Goal: Find specific page/section: Find specific page/section

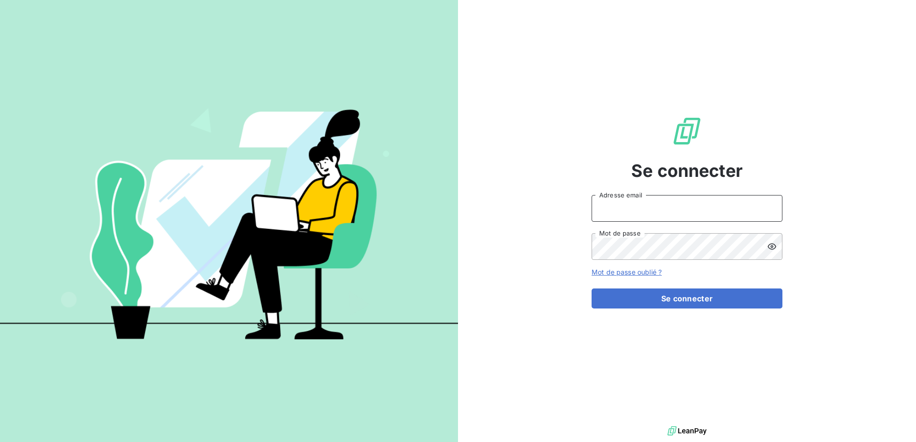
click at [667, 208] on input "Adresse email" at bounding box center [687, 208] width 191 height 27
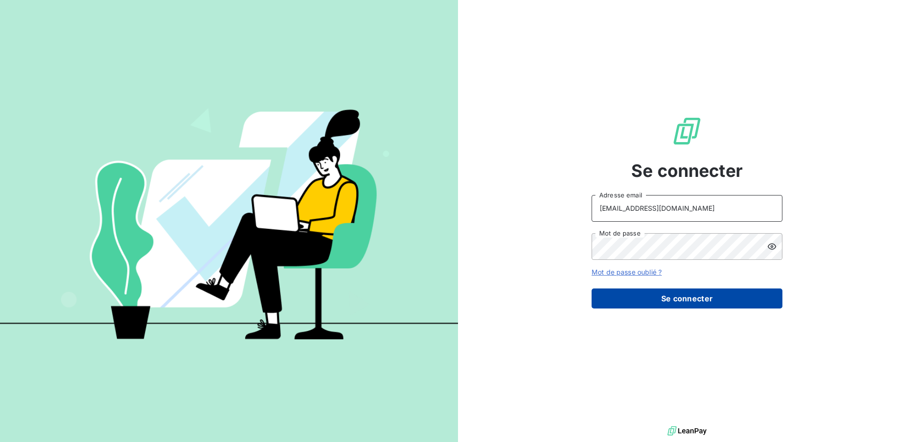
type input "raf@monier-environnement.com"
click at [677, 297] on button "Se connecter" at bounding box center [687, 299] width 191 height 20
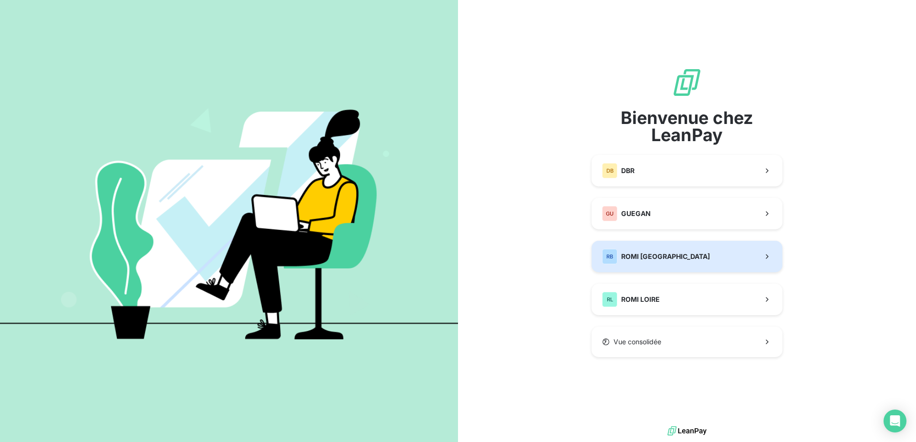
click at [670, 261] on span "ROMI [GEOGRAPHIC_DATA]" at bounding box center [665, 257] width 89 height 10
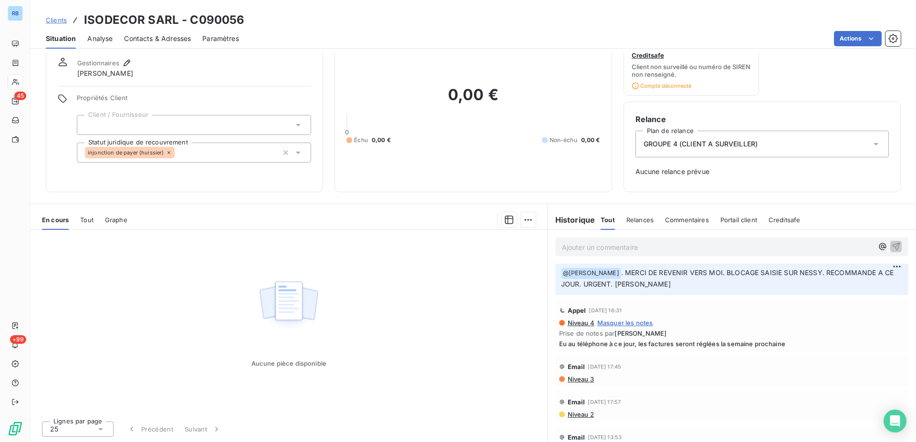
scroll to position [730, 0]
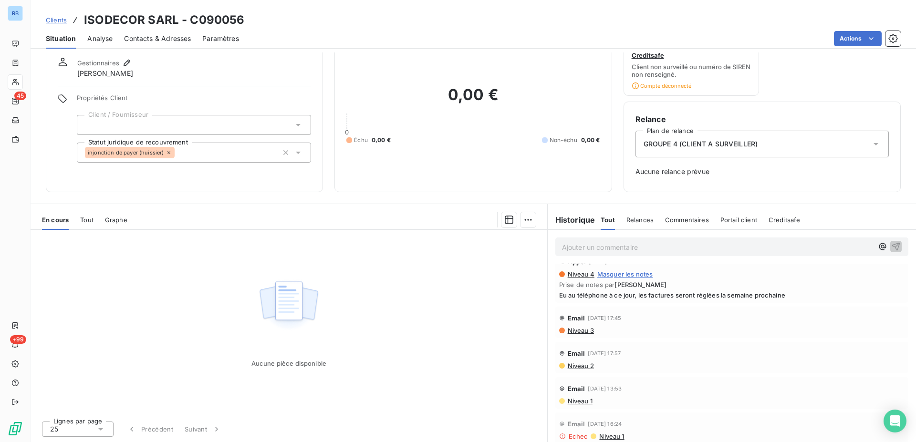
click at [578, 332] on span "Niveau 3" at bounding box center [580, 331] width 27 height 8
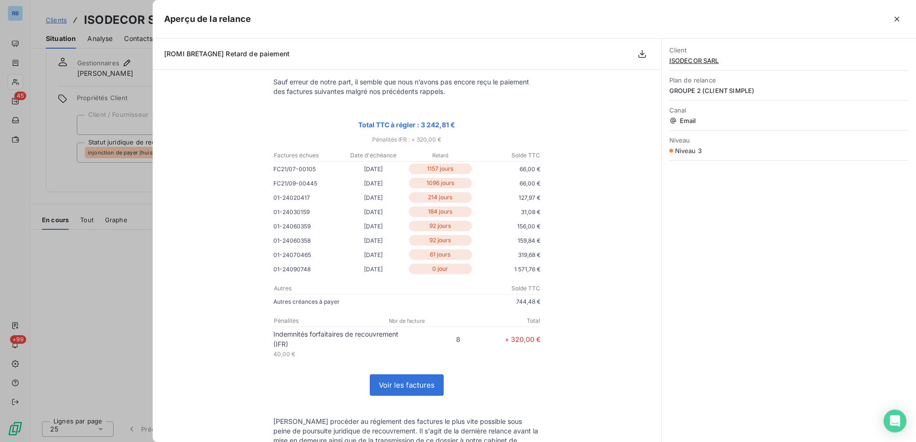
scroll to position [97, 0]
drag, startPoint x: 287, startPoint y: 199, endPoint x: 508, endPoint y: 270, distance: 231.9
click at [508, 270] on tbody "C090056 Bonjour, Sauf erreur de notre part, il semble que nous n’avons pas enco…" at bounding box center [407, 300] width 286 height 523
click at [122, 61] on div at bounding box center [458, 221] width 916 height 442
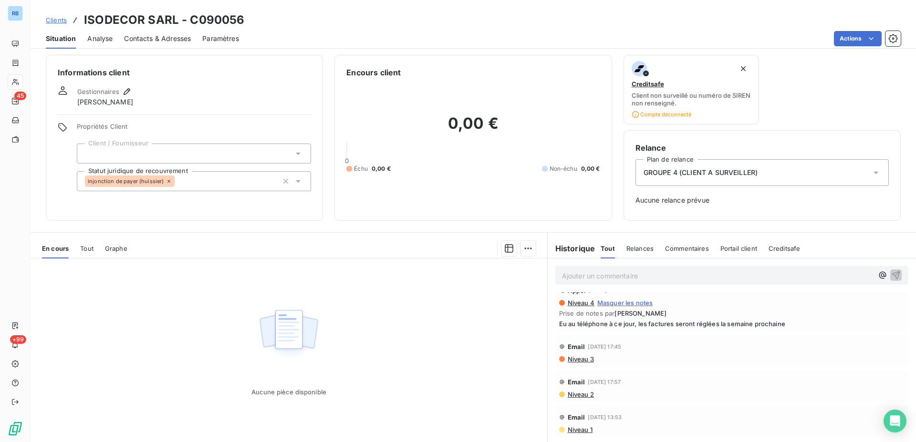
scroll to position [0, 0]
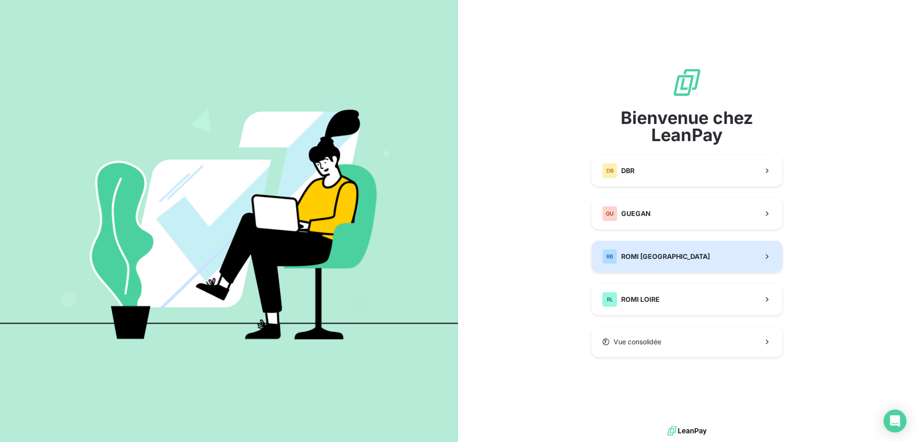
click at [627, 256] on span "ROMI [GEOGRAPHIC_DATA]" at bounding box center [665, 257] width 89 height 10
click at [627, 256] on div "Bienvenue chez LeanPay DB DBR GU GUEGAN [PERSON_NAME] BRETAGNE [PERSON_NAME] LO…" at bounding box center [458, 221] width 916 height 442
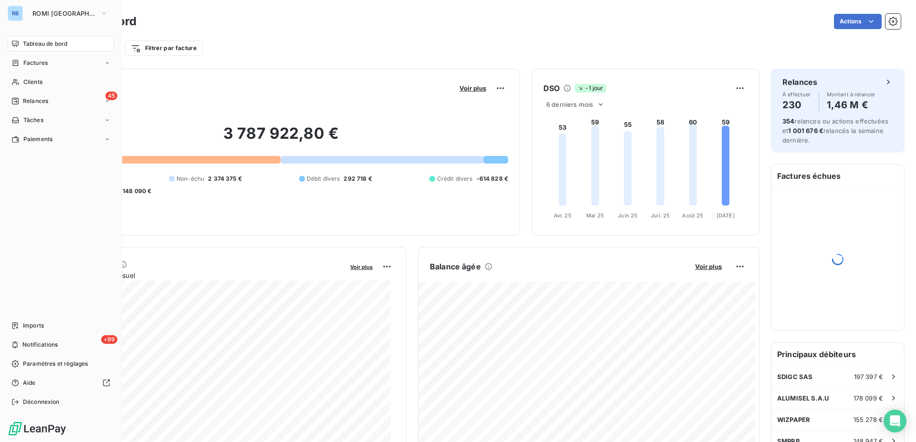
click at [39, 41] on span "Tableau de bord" at bounding box center [45, 44] width 44 height 9
click at [52, 65] on div "Factures" at bounding box center [61, 62] width 106 height 15
click at [44, 88] on div "Factures" at bounding box center [66, 81] width 95 height 15
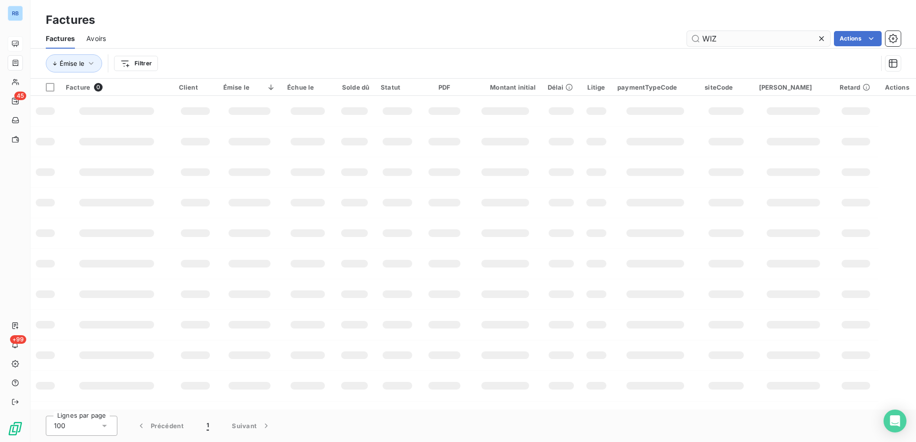
drag, startPoint x: 722, startPoint y: 44, endPoint x: 630, endPoint y: 38, distance: 92.2
click at [687, 38] on input "WIZ" at bounding box center [758, 38] width 143 height 15
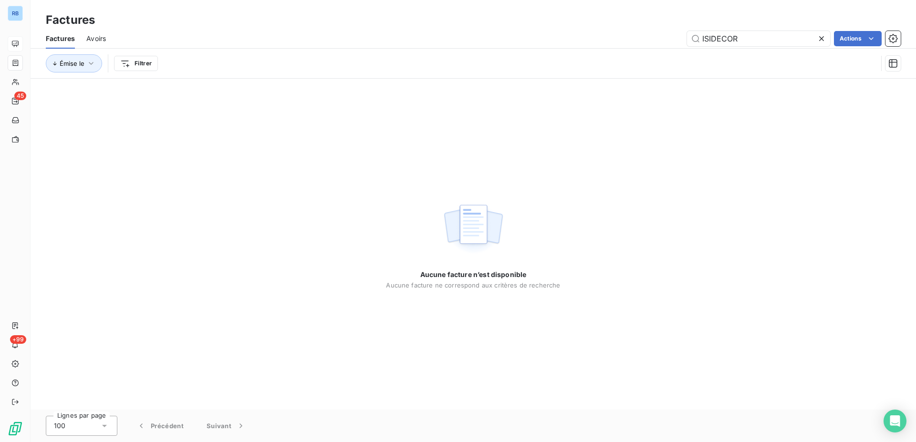
type input "ISIDECOR"
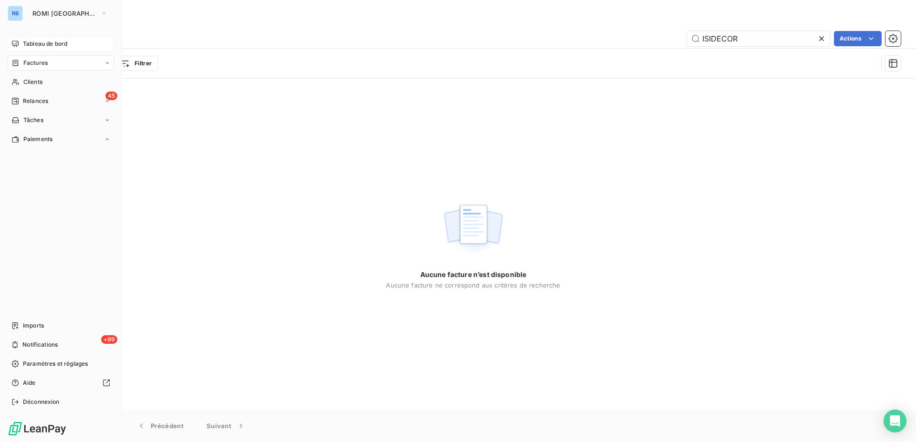
click at [41, 63] on span "Factures" at bounding box center [35, 63] width 24 height 9
click at [38, 83] on span "Factures" at bounding box center [35, 82] width 24 height 9
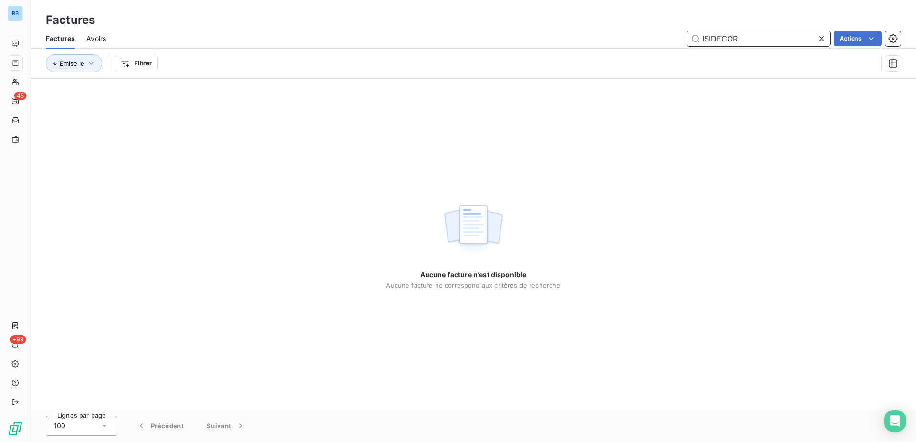
drag, startPoint x: 749, startPoint y: 42, endPoint x: 598, endPoint y: 39, distance: 150.8
click at [687, 39] on input "ISIDECOR" at bounding box center [758, 38] width 143 height 15
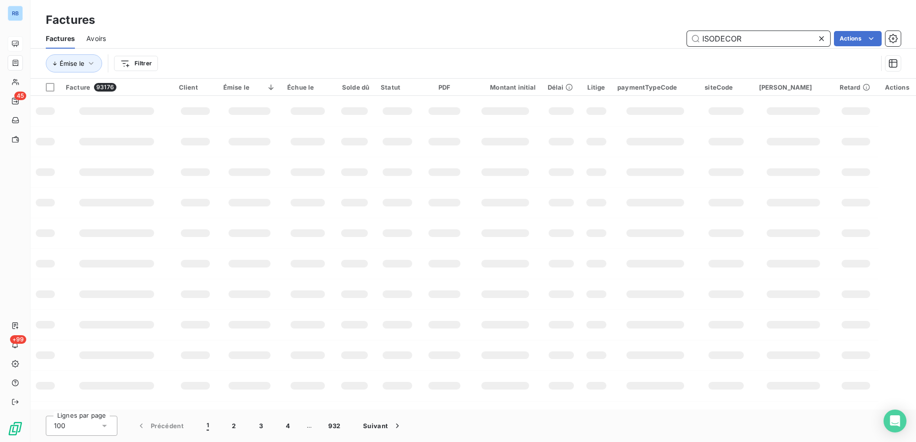
type input "ISODECOR"
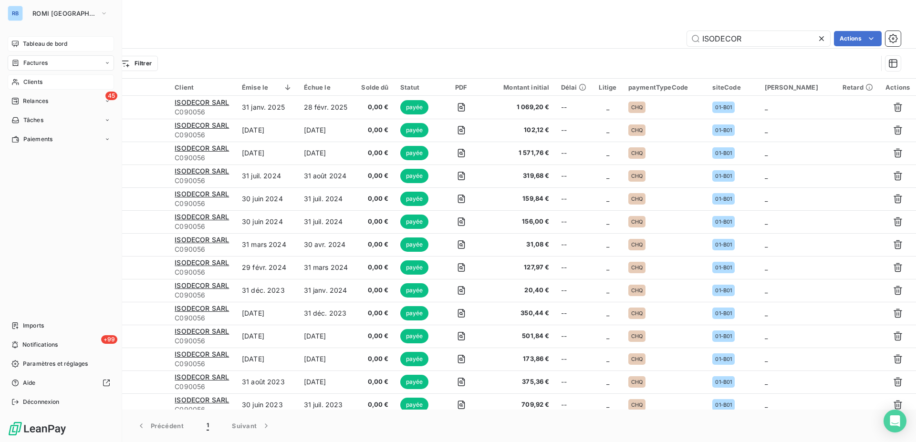
click at [31, 88] on div "Clients" at bounding box center [61, 81] width 106 height 15
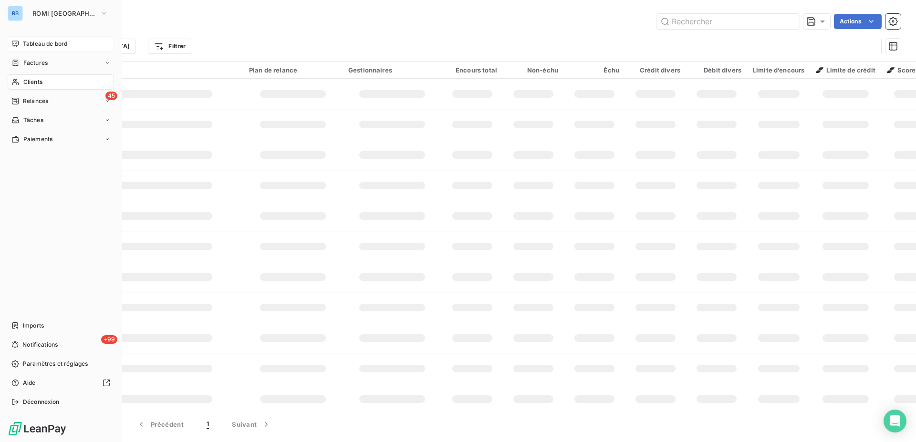
click at [36, 84] on span "Clients" at bounding box center [32, 82] width 19 height 9
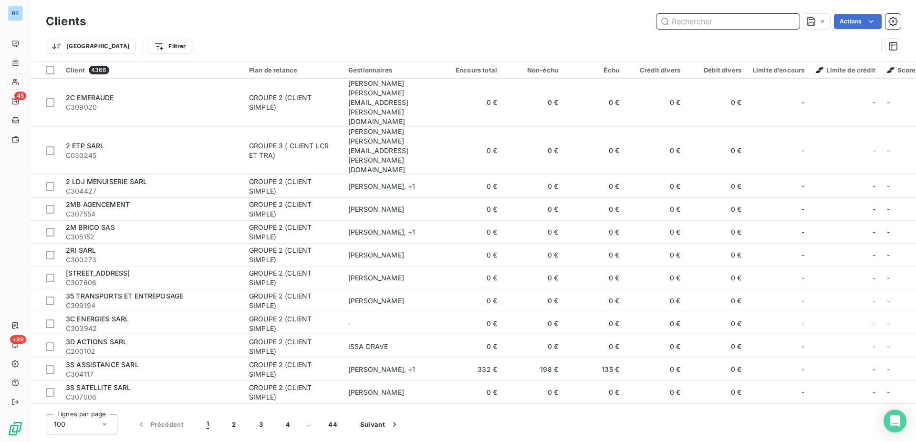
click at [722, 26] on input "text" at bounding box center [727, 21] width 143 height 15
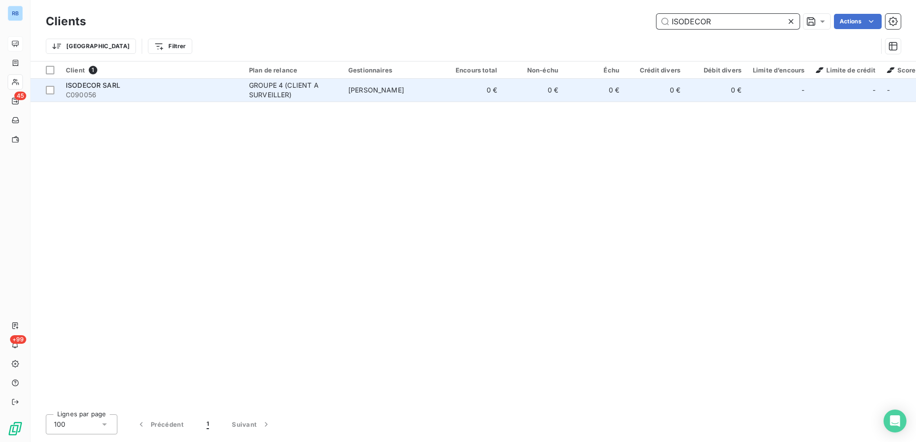
type input "ISODECOR"
click at [145, 86] on div "ISODECOR SARL" at bounding box center [152, 86] width 172 height 10
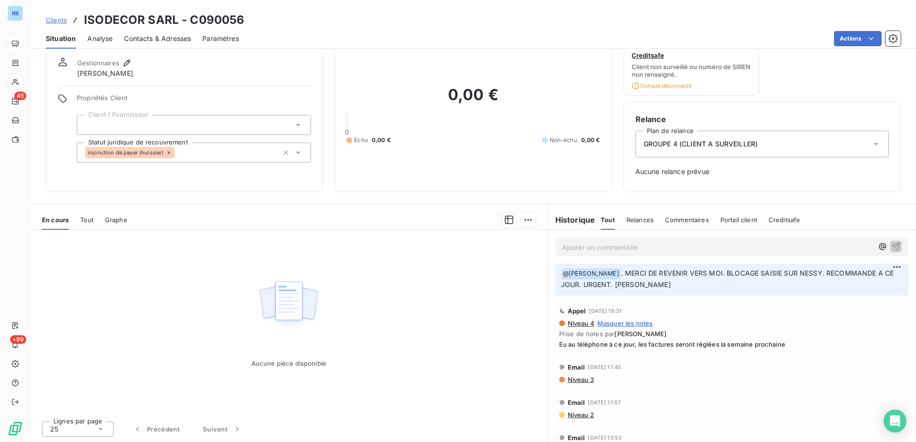
scroll to position [681, 0]
click at [584, 382] on span "Niveau 3" at bounding box center [580, 379] width 27 height 8
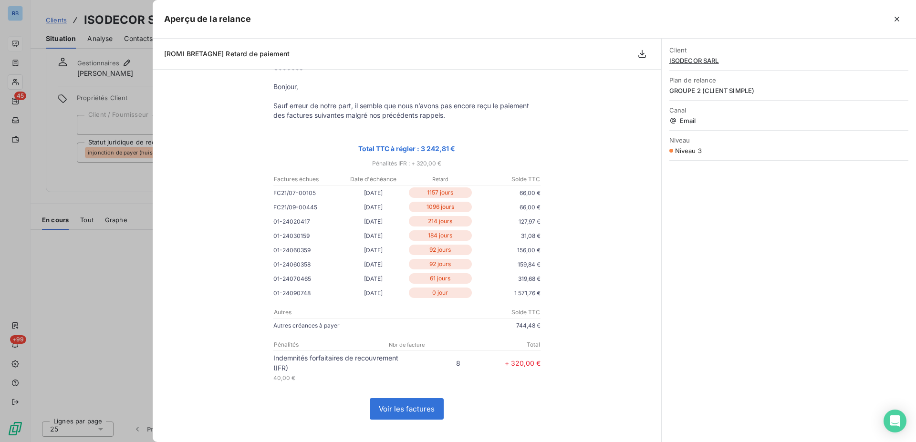
scroll to position [97, 0]
